Goal: Find specific page/section: Find specific page/section

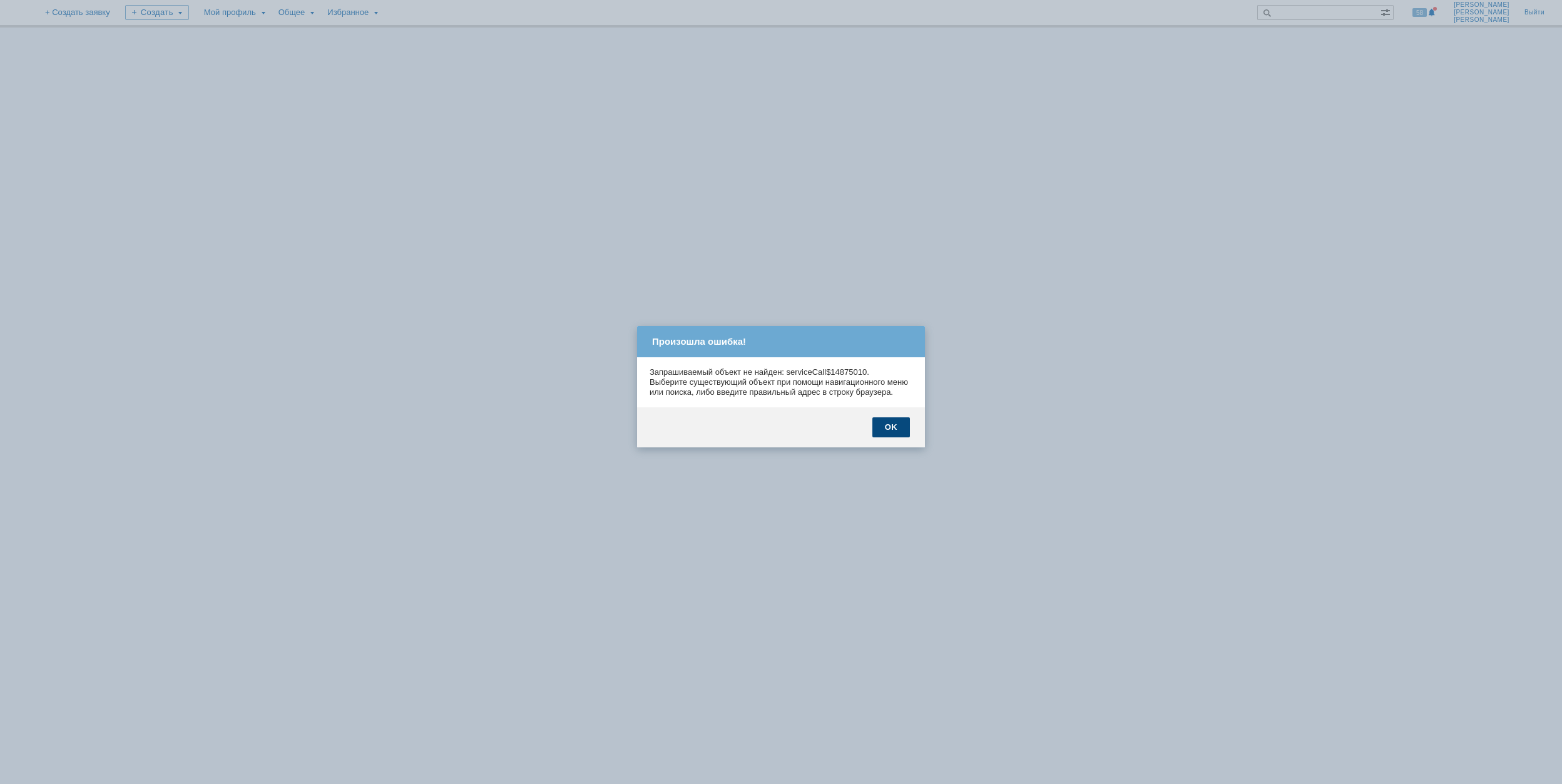
click at [892, 438] on div "OK" at bounding box center [891, 427] width 38 height 20
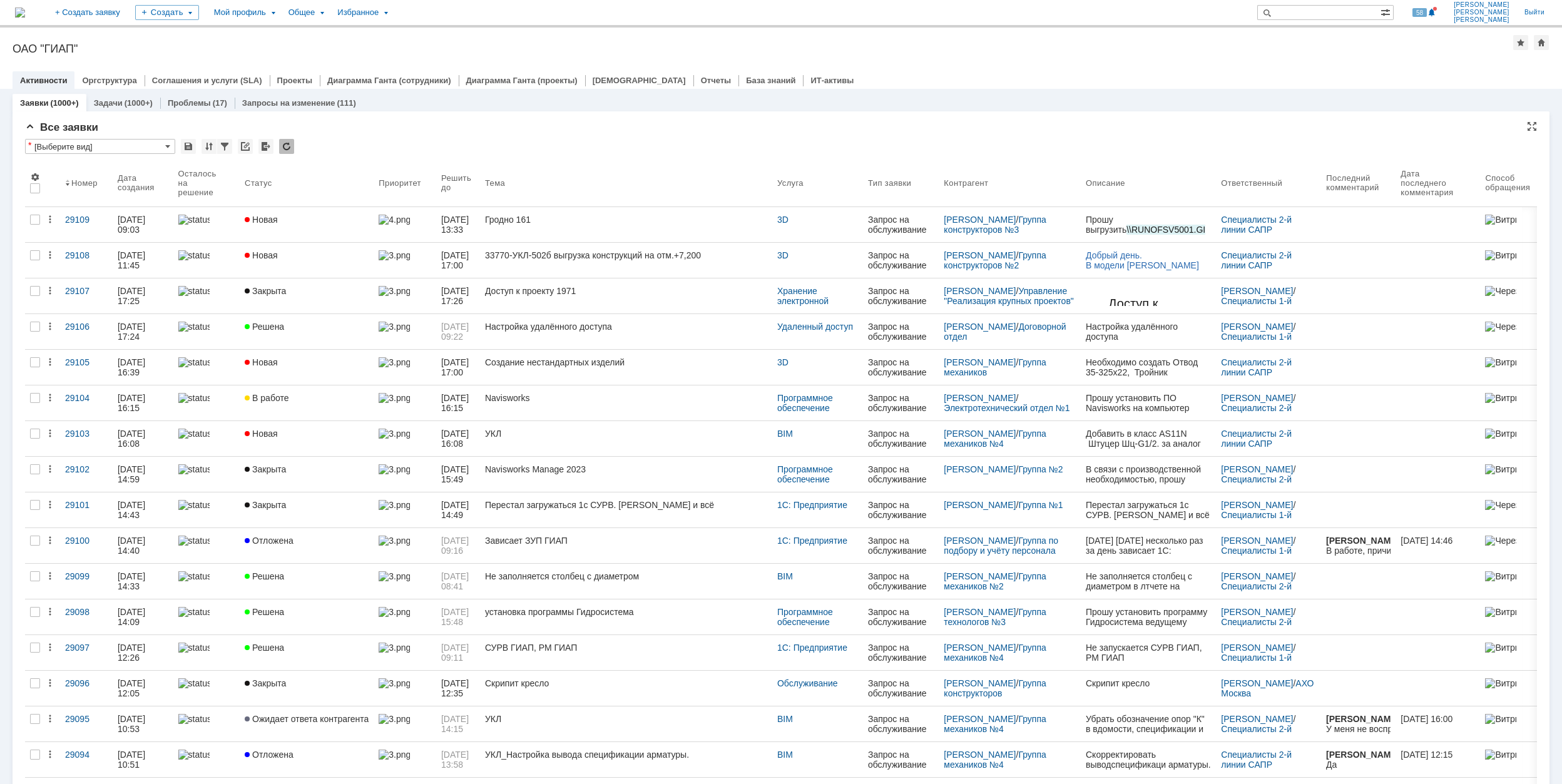
click at [765, 128] on div "Все заявки" at bounding box center [780, 127] width 1512 height 12
